Goal: Communication & Community: Connect with others

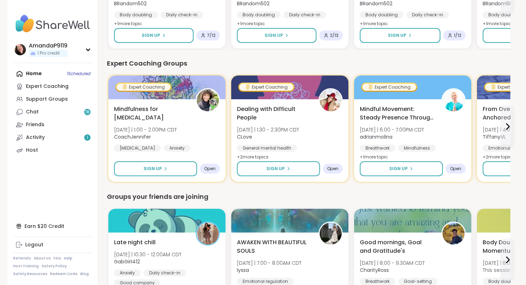
scroll to position [450, 0]
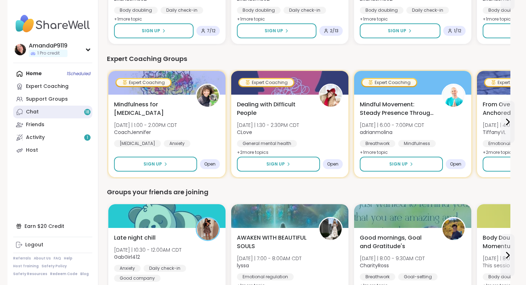
click at [27, 114] on div "Chat 18" at bounding box center [32, 112] width 13 height 7
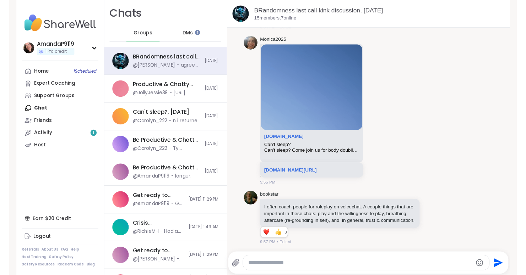
scroll to position [2653, 0]
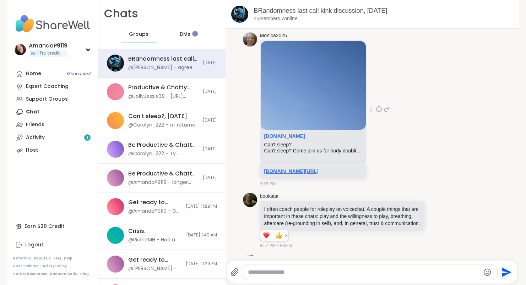
click at [318, 174] on link "[DOMAIN_NAME][URL]" at bounding box center [291, 172] width 54 height 6
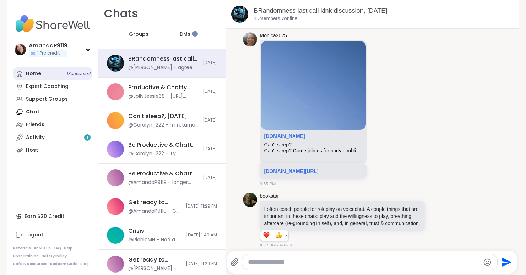
click at [79, 73] on span "1 Scheduled" at bounding box center [79, 74] width 24 height 6
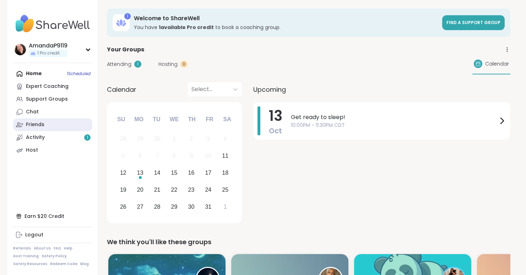
click at [53, 125] on link "Friends" at bounding box center [52, 125] width 79 height 13
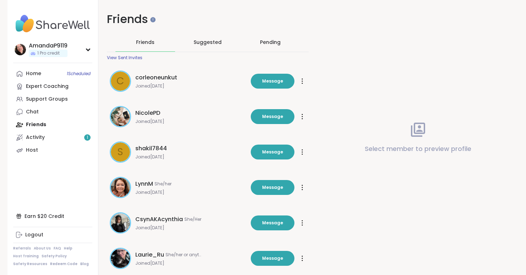
click at [260, 41] on div "Pending" at bounding box center [270, 42] width 21 height 7
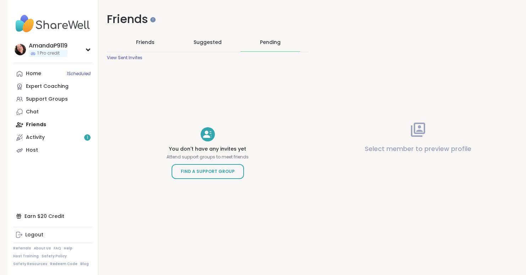
click at [219, 42] on span "Suggested" at bounding box center [207, 42] width 28 height 7
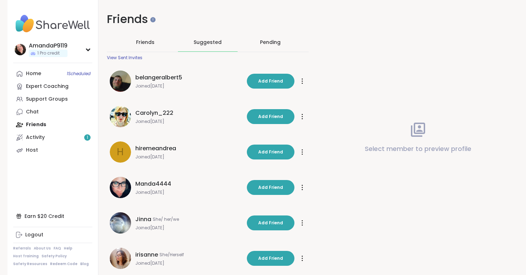
click at [141, 46] on div "Friends" at bounding box center [145, 42] width 60 height 18
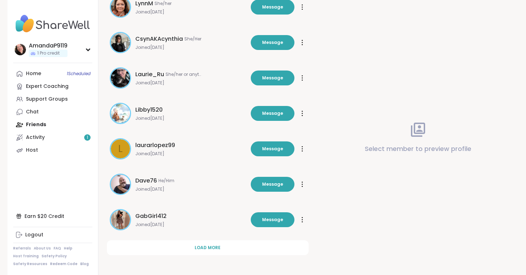
scroll to position [180, 0]
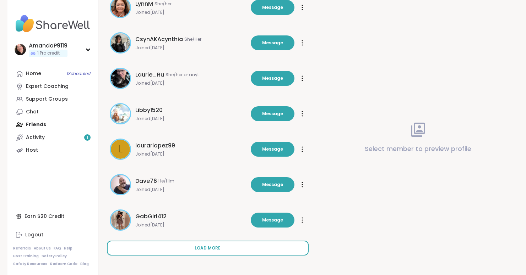
click at [210, 247] on span "Load more" at bounding box center [207, 248] width 26 height 6
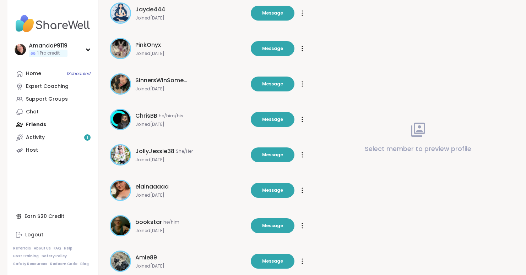
scroll to position [428, 0]
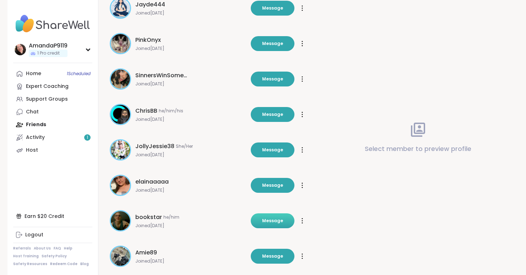
click at [262, 228] on button "Message" at bounding box center [273, 221] width 44 height 15
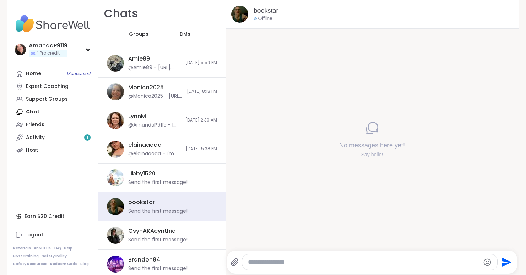
click at [285, 262] on textarea "Type your message" at bounding box center [364, 262] width 232 height 7
type textarea "**********"
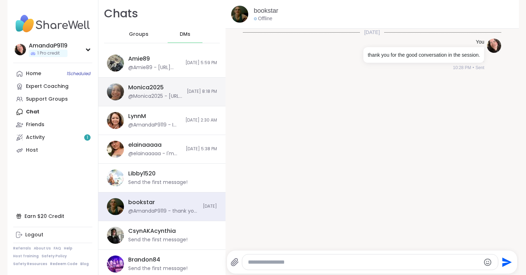
click at [152, 98] on div "@Monica2025 - [URL][DOMAIN_NAME]" at bounding box center [155, 96] width 54 height 7
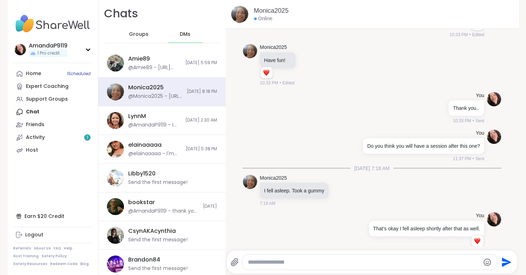
scroll to position [3365, 0]
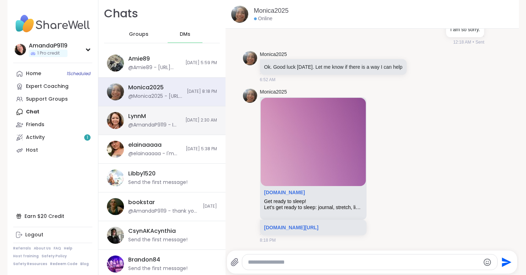
click at [144, 113] on div "LynnM" at bounding box center [137, 117] width 18 height 8
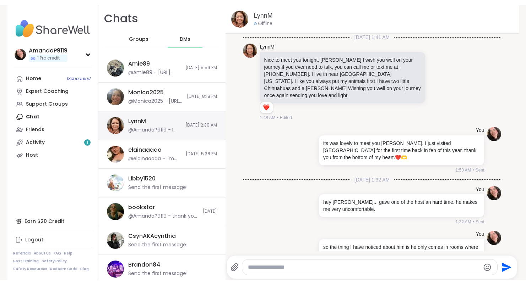
scroll to position [65, 0]
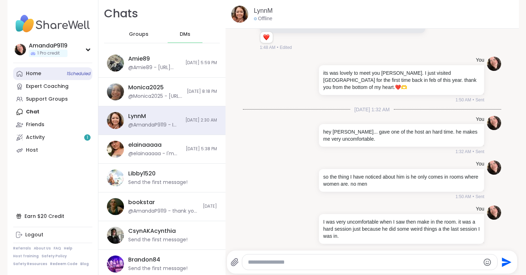
click at [70, 76] on span "1 Scheduled" at bounding box center [79, 74] width 24 height 6
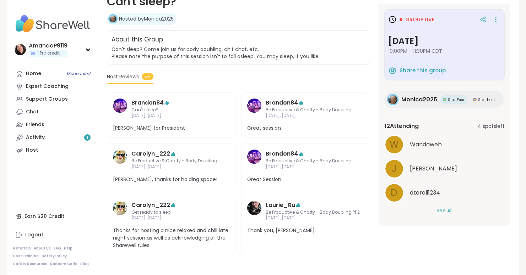
scroll to position [117, 0]
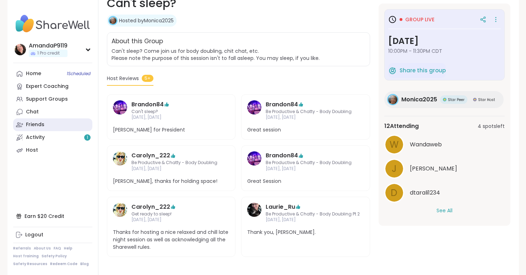
click at [56, 119] on link "Friends" at bounding box center [52, 125] width 79 height 13
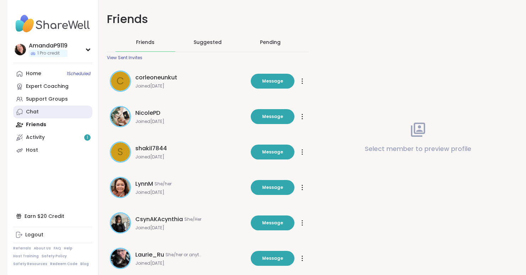
click at [52, 111] on link "Chat" at bounding box center [52, 112] width 79 height 13
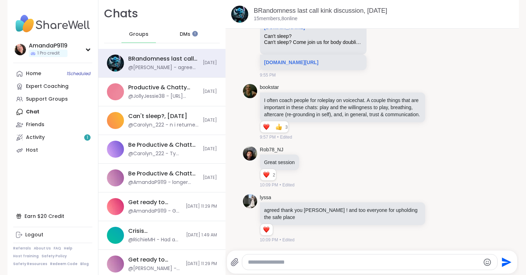
scroll to position [2751, 0]
click at [274, 91] on link "bookstar" at bounding box center [269, 87] width 19 height 7
click at [64, 131] on link "Activity 1" at bounding box center [52, 137] width 79 height 13
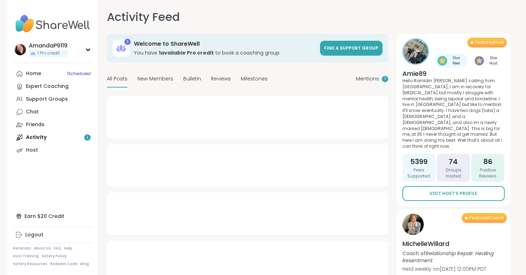
type textarea "*"
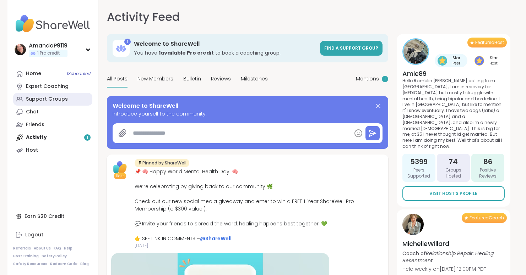
click at [40, 100] on div "Support Groups" at bounding box center [47, 99] width 42 height 7
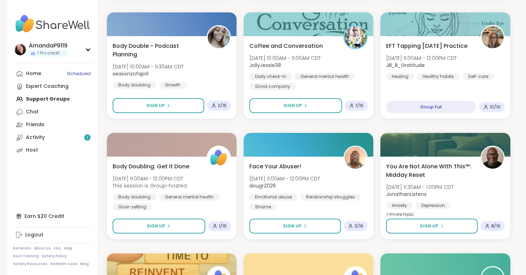
scroll to position [721, 0]
